Goal: Find specific page/section: Find specific page/section

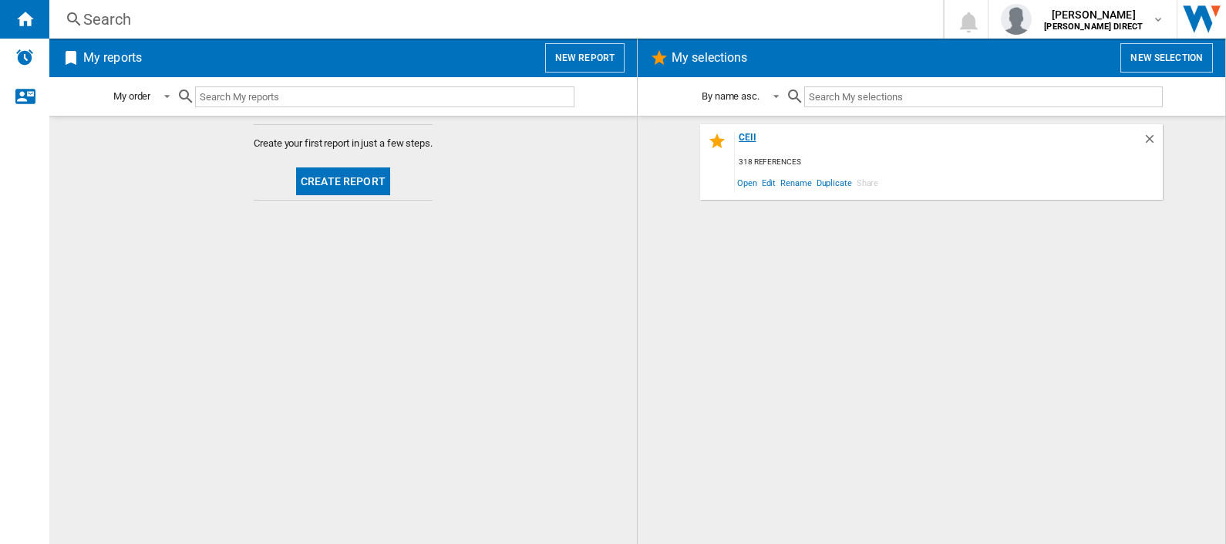
click at [751, 139] on div "CEII" at bounding box center [939, 142] width 408 height 21
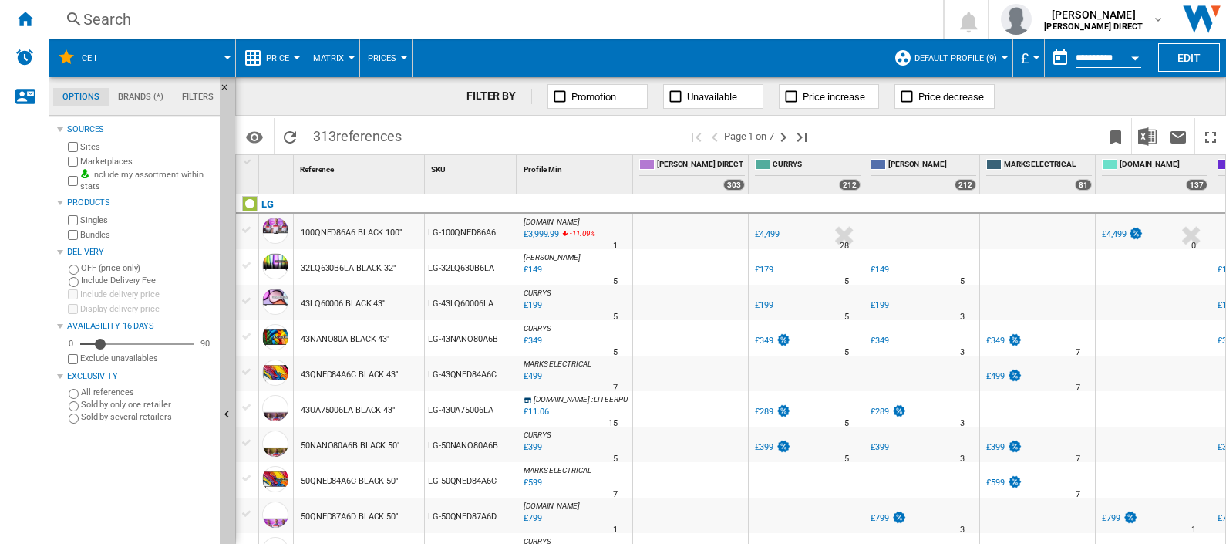
click at [343, 56] on button "Matrix" at bounding box center [332, 58] width 39 height 39
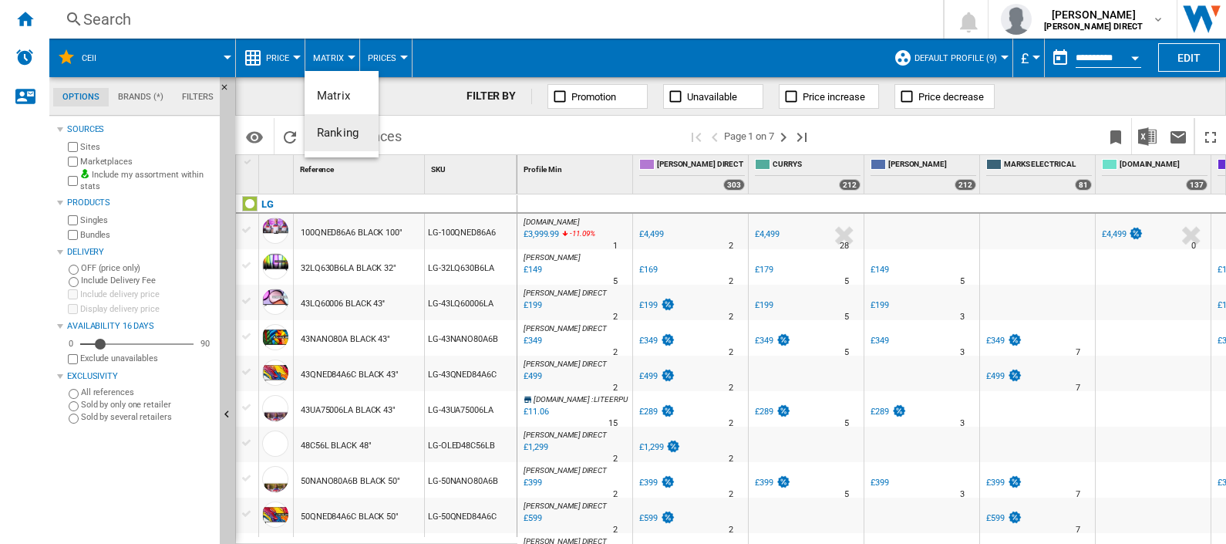
click at [339, 139] on span "Ranking" at bounding box center [338, 133] width 42 height 14
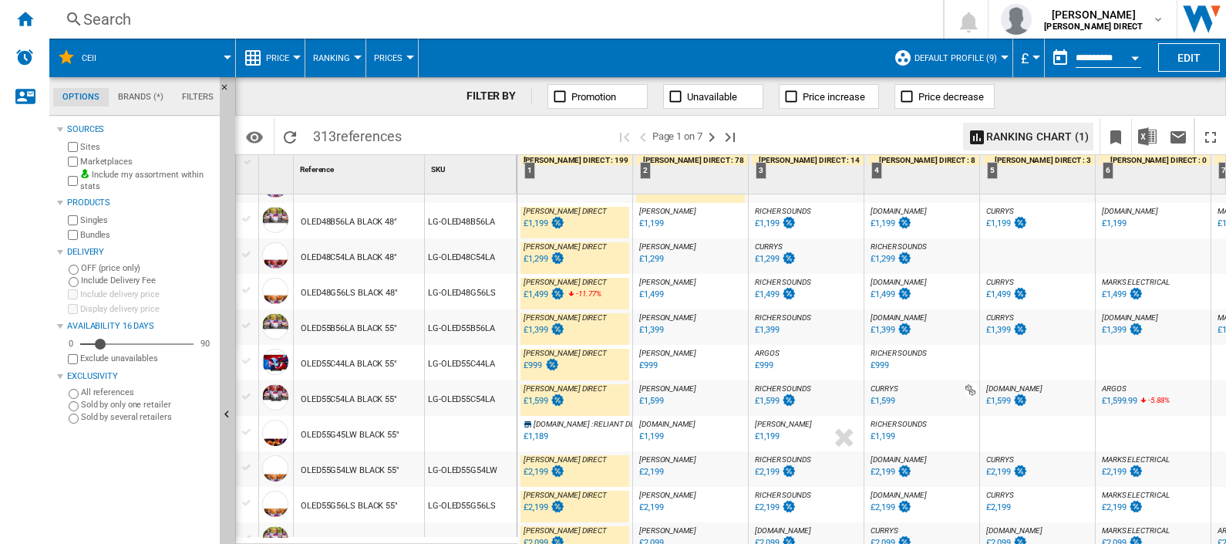
scroll to position [1445, 0]
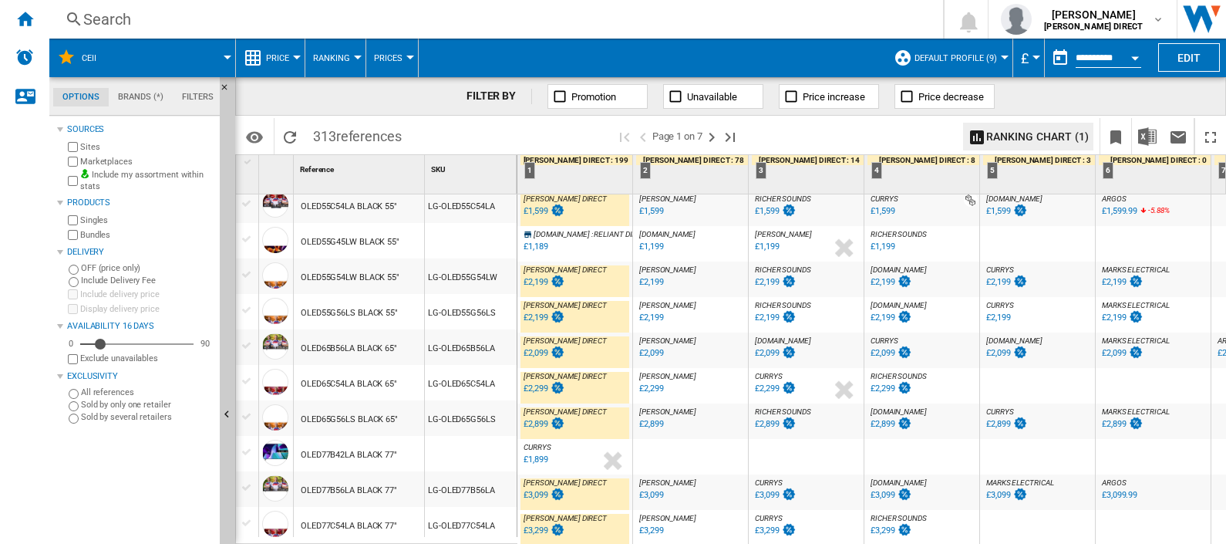
click at [536, 239] on div "£1,189" at bounding box center [534, 246] width 26 height 15
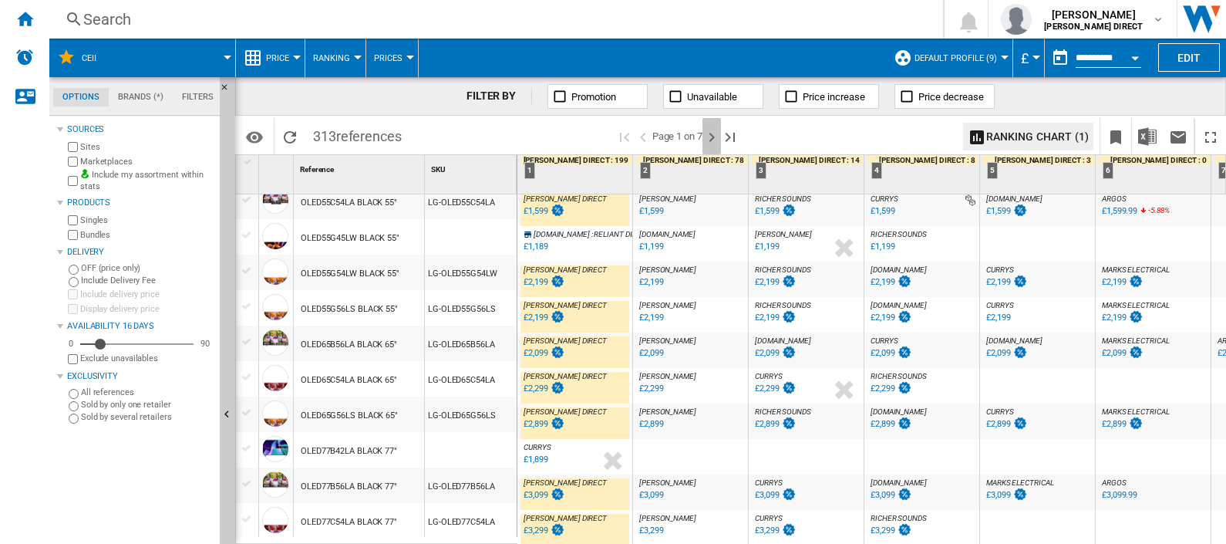
click at [714, 136] on ng-md-icon "Next page" at bounding box center [711, 137] width 19 height 19
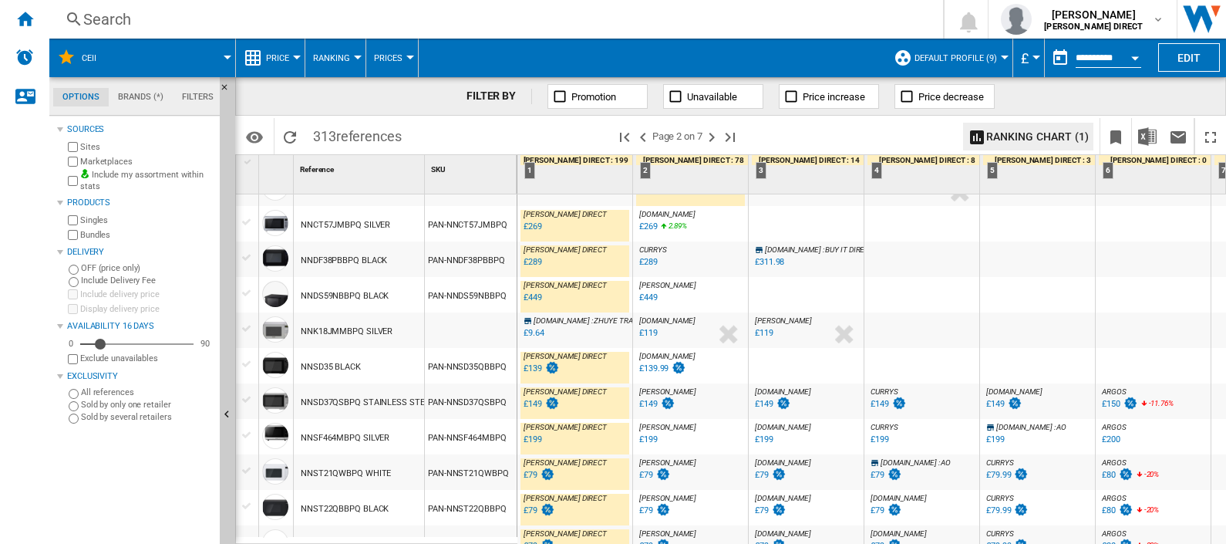
scroll to position [1468, 0]
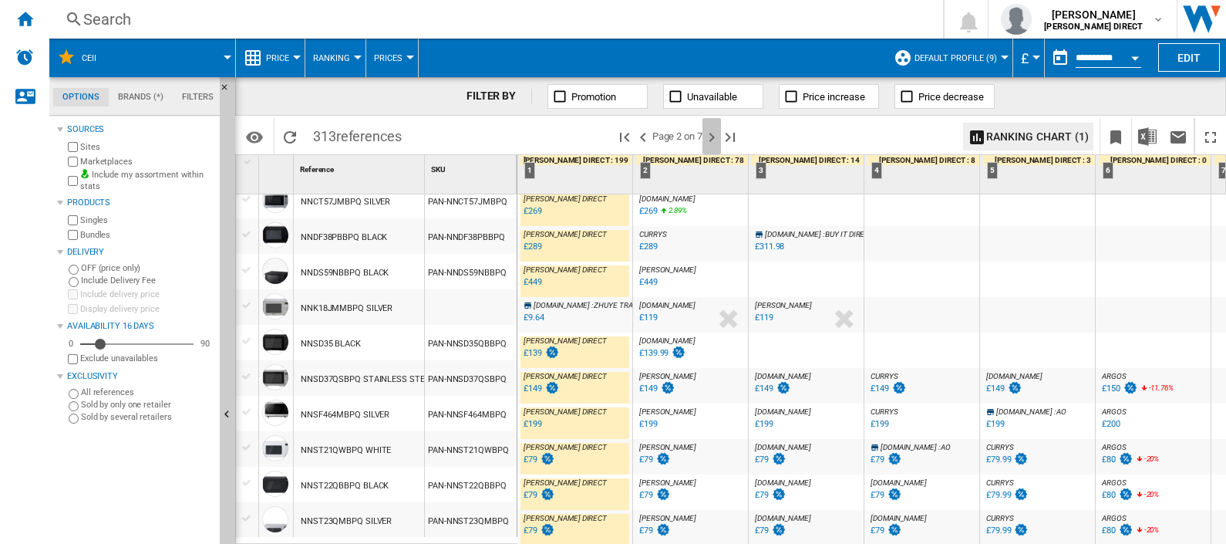
click at [711, 138] on ng-md-icon "Next page" at bounding box center [711, 137] width 19 height 19
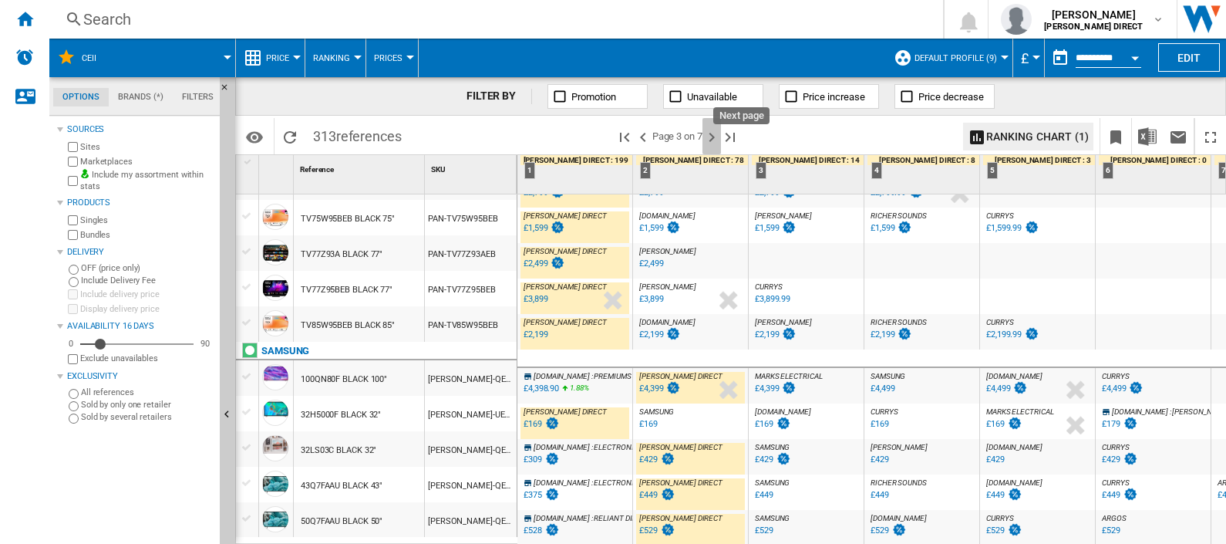
click at [721, 140] on ng-md-icon "Next page" at bounding box center [711, 137] width 19 height 19
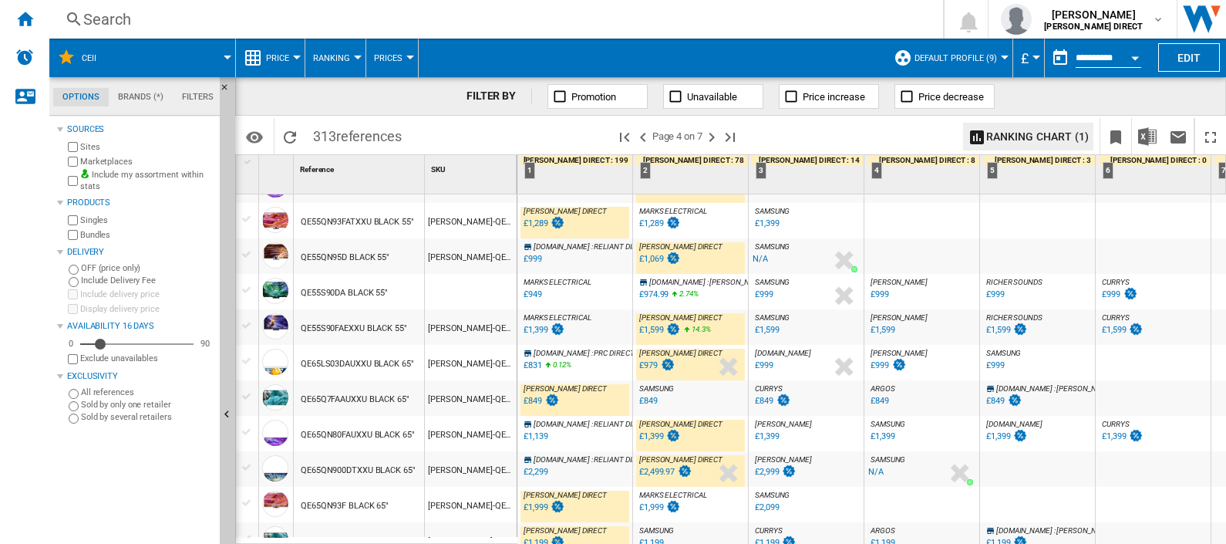
click at [536, 328] on div "£1,399" at bounding box center [536, 330] width 24 height 10
